Goal: Information Seeking & Learning: Learn about a topic

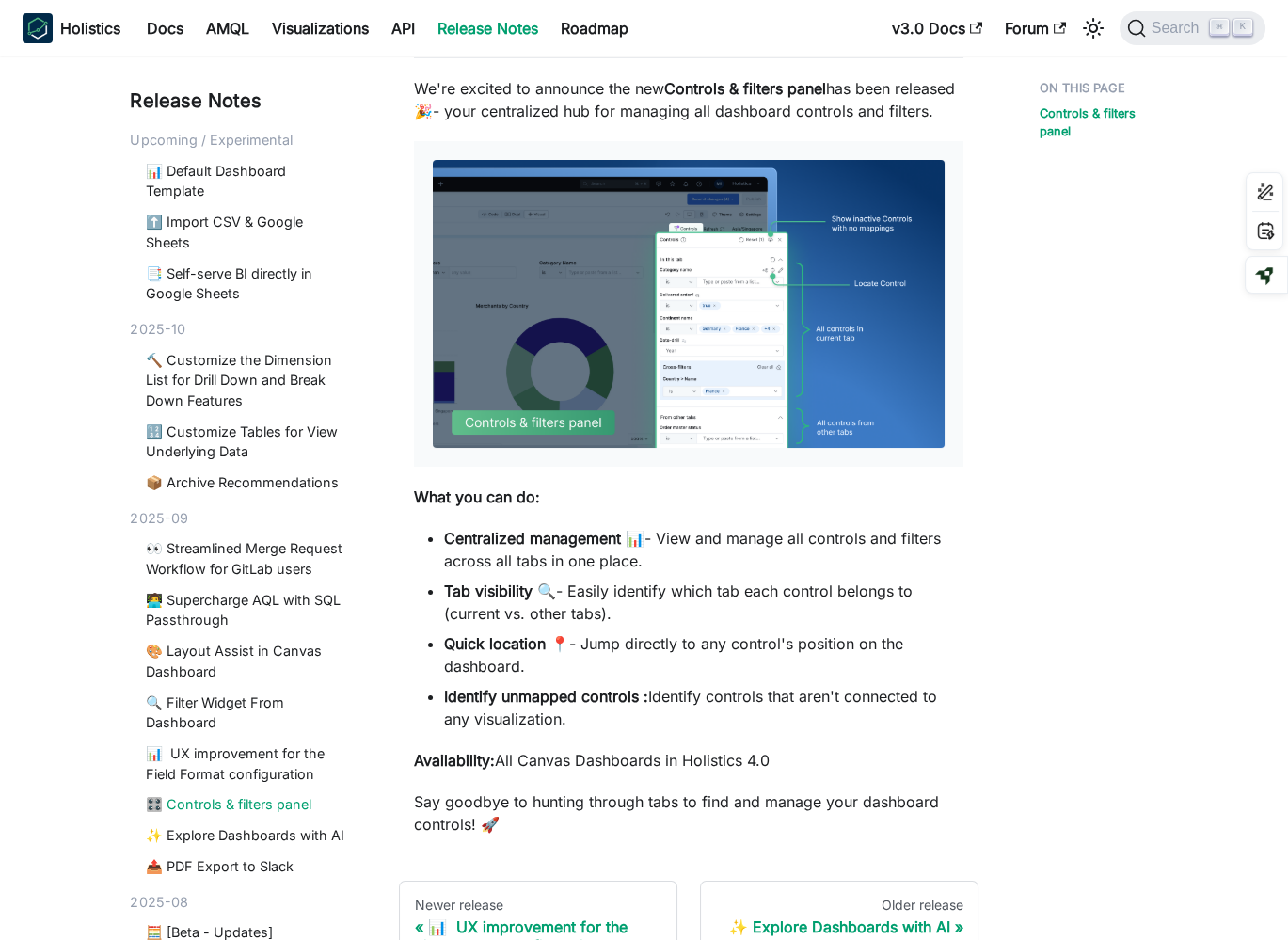
scroll to position [303, 0]
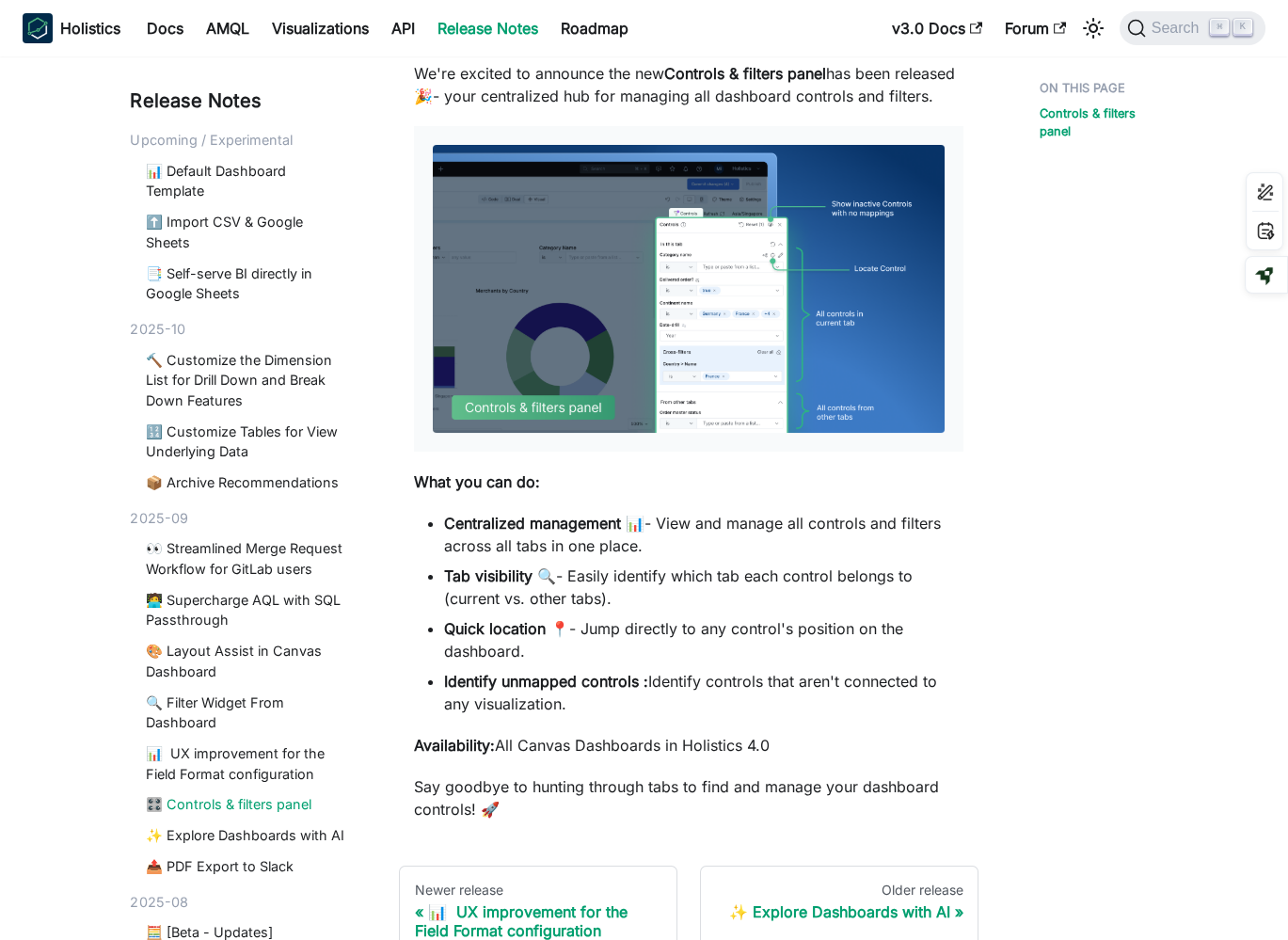
click at [579, 780] on p "Say goodbye to hunting through tabs to find and manage your dashboard controls!…" at bounding box center [689, 799] width 551 height 46
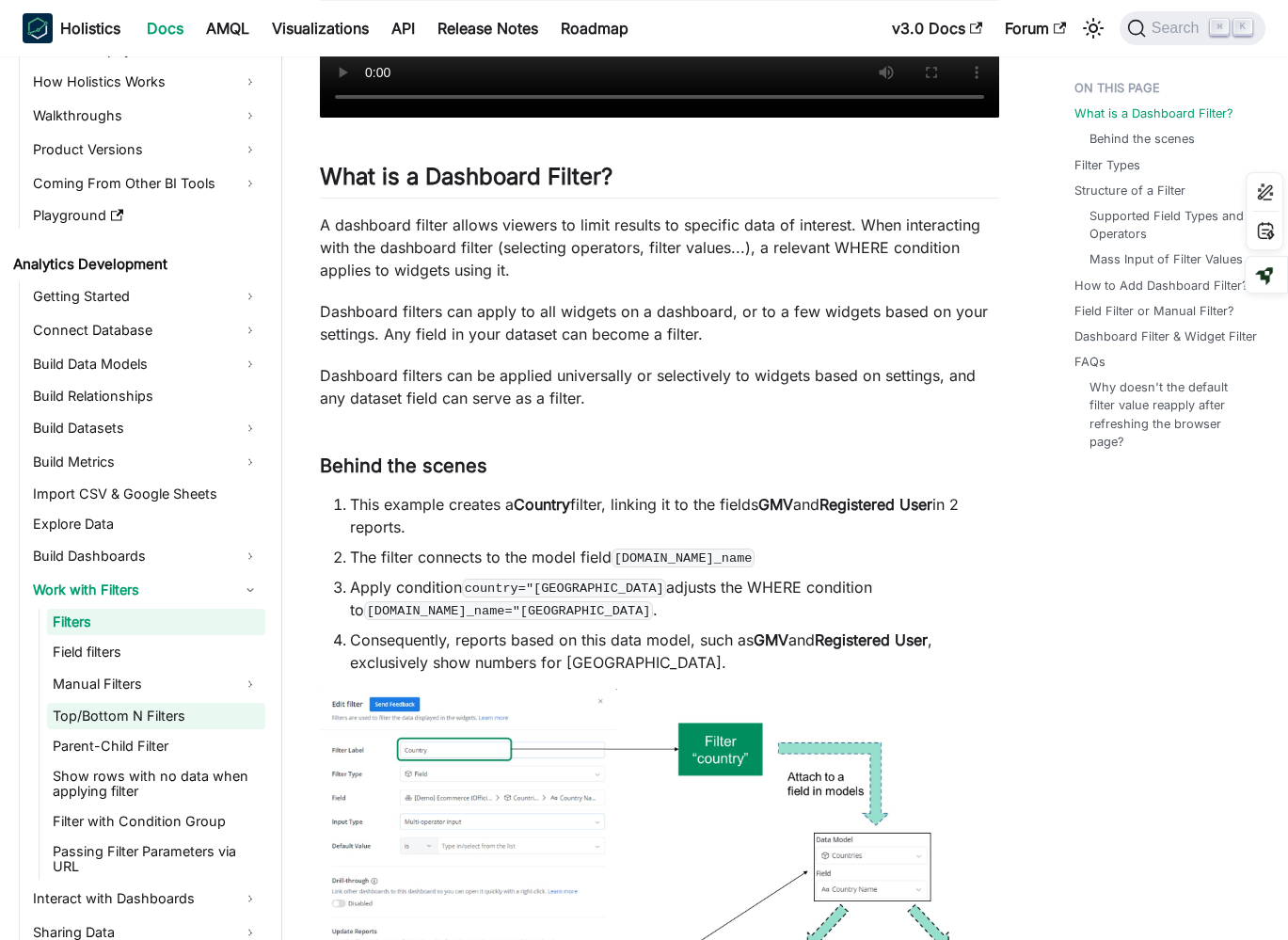
scroll to position [109, 0]
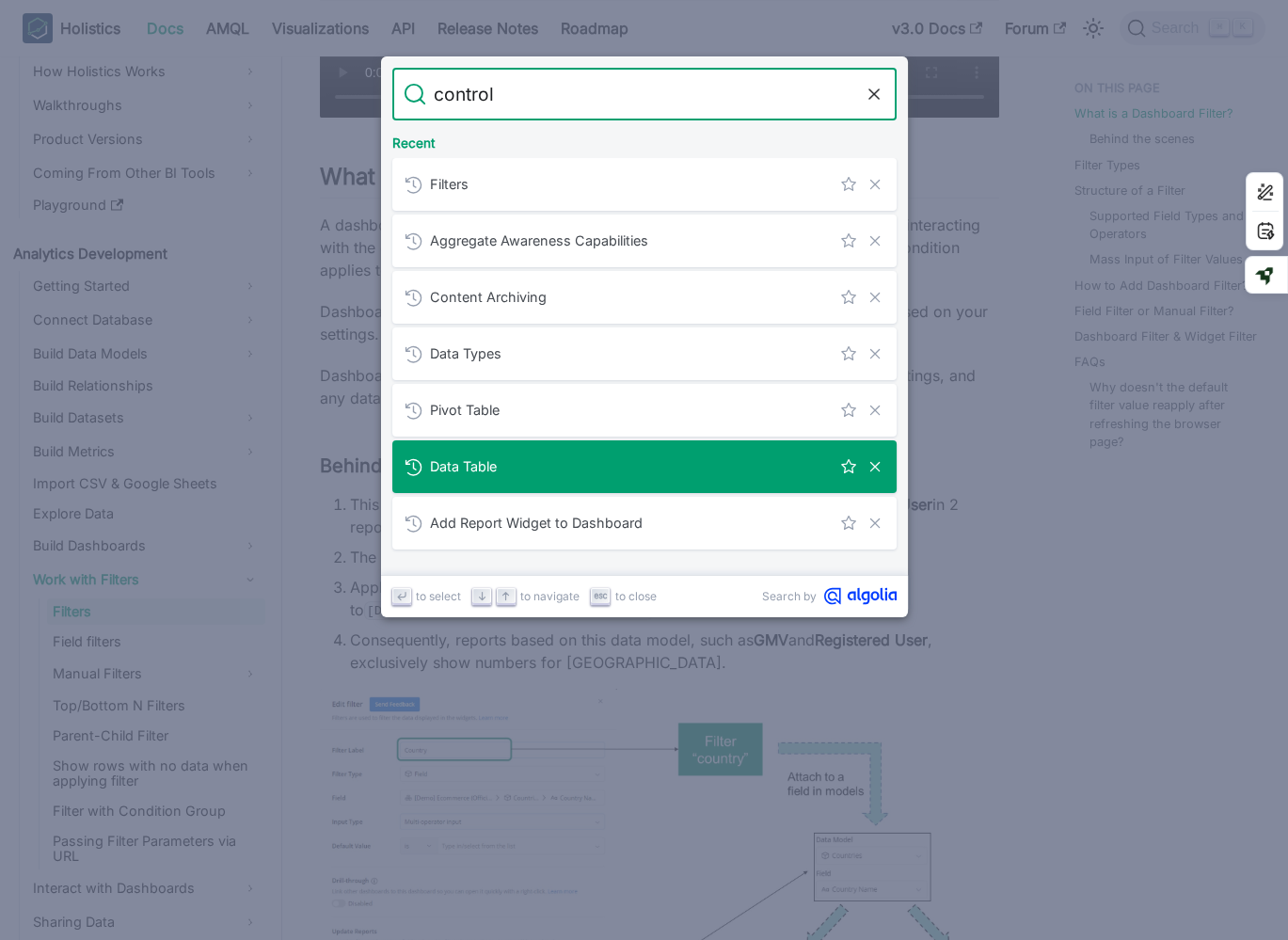
type input "controls"
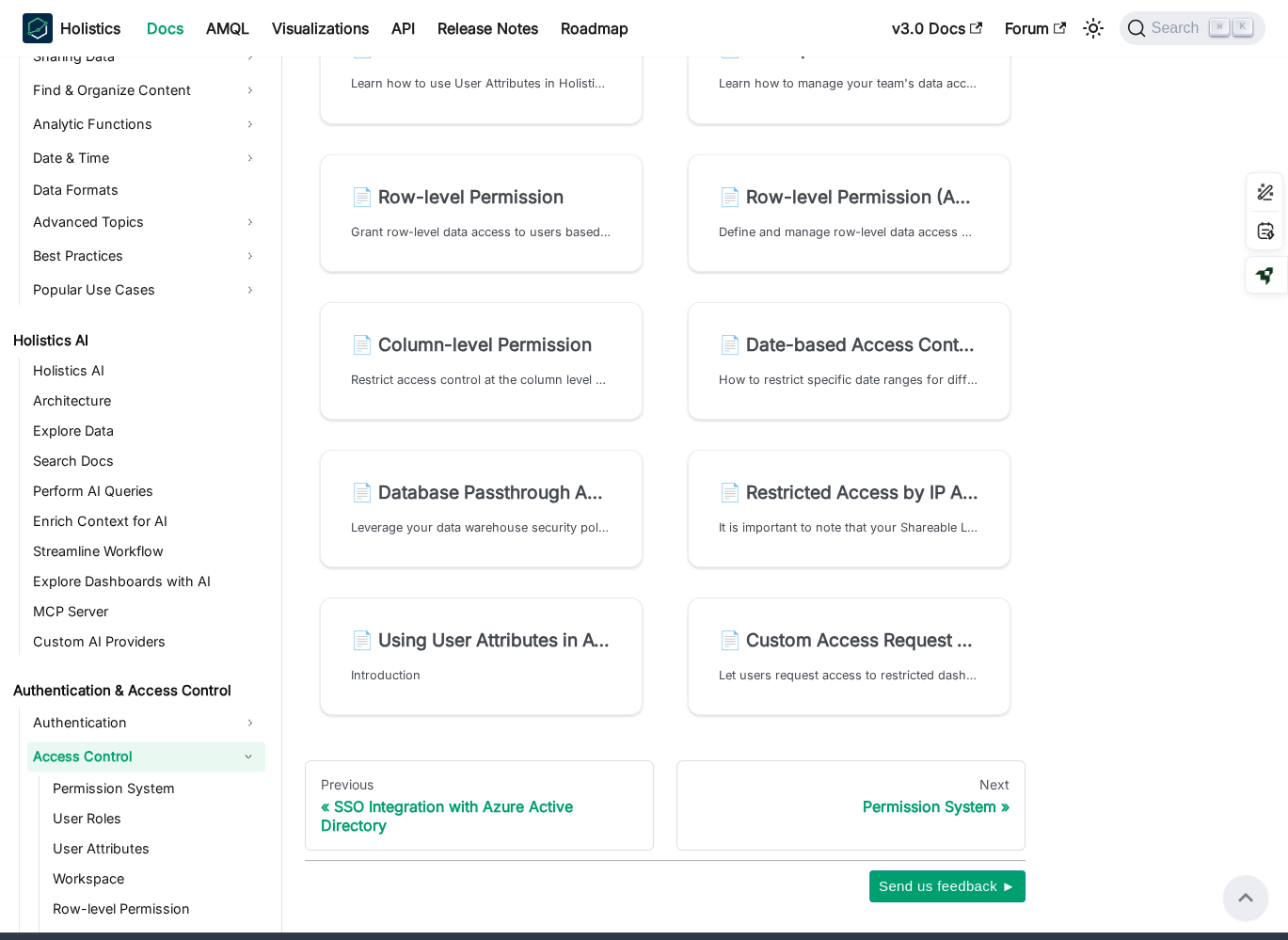
scroll to position [296, 0]
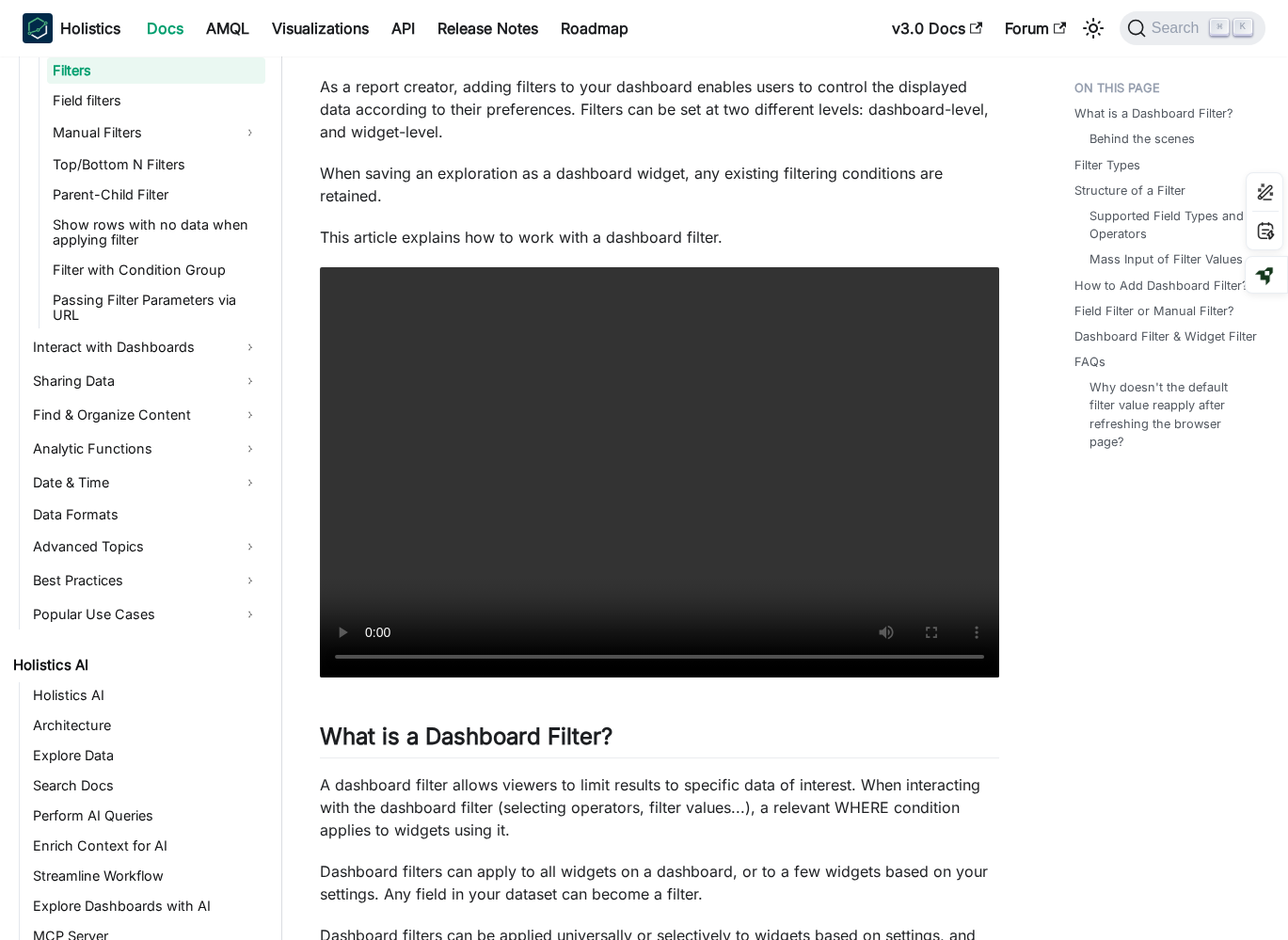
scroll to position [103, 0]
